Goal: Navigation & Orientation: Find specific page/section

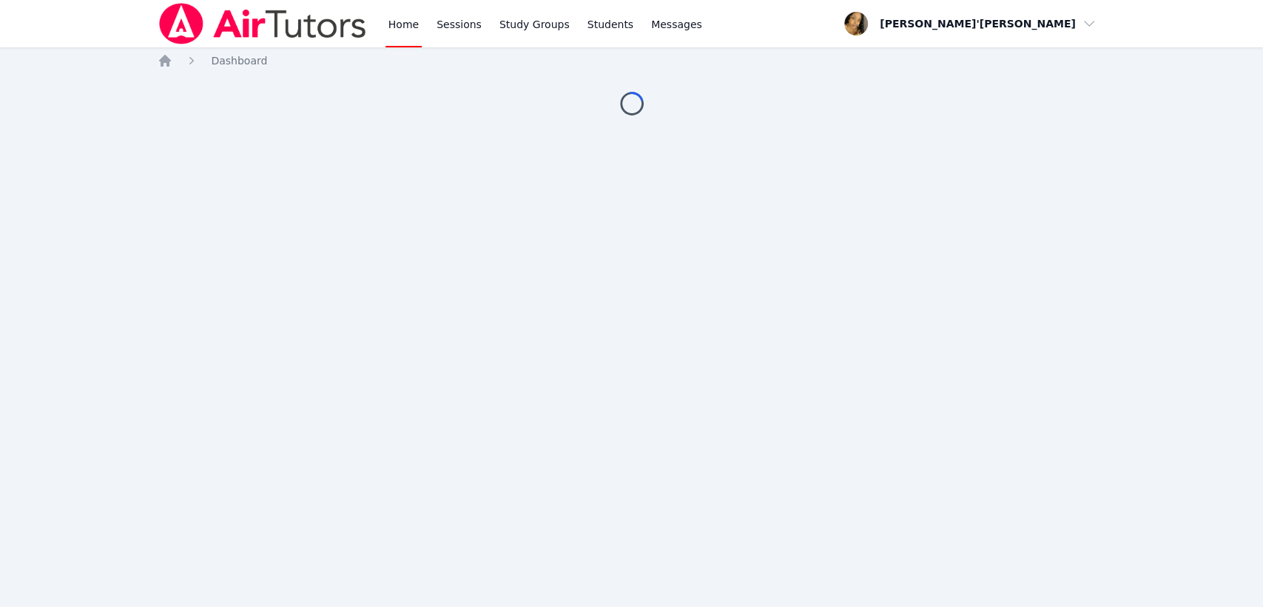
click at [656, 554] on div "Home Sessions Study Groups Students Messages Open user menu [PERSON_NAME]'[PERS…" at bounding box center [631, 303] width 1263 height 607
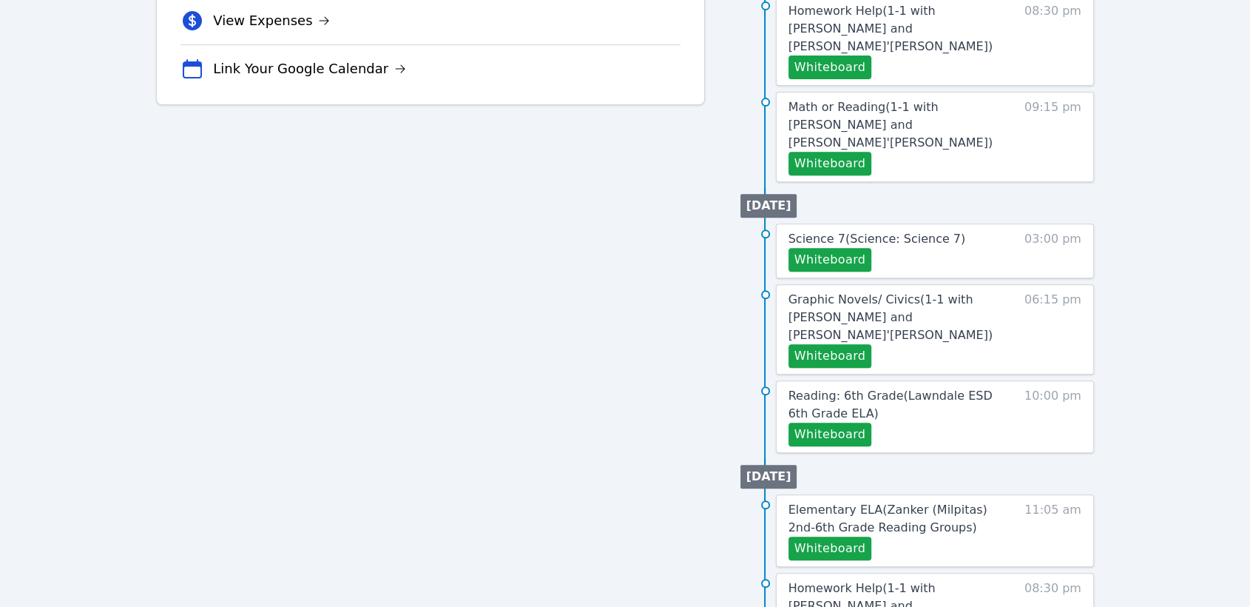
scroll to position [564, 0]
